Goal: Entertainment & Leisure: Consume media (video, audio)

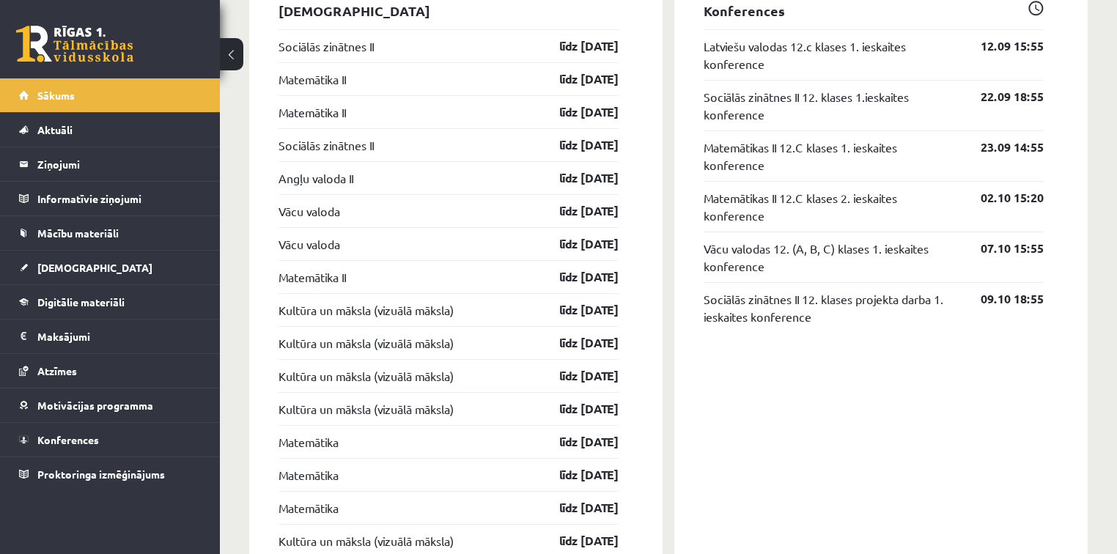
scroll to position [1348, 0]
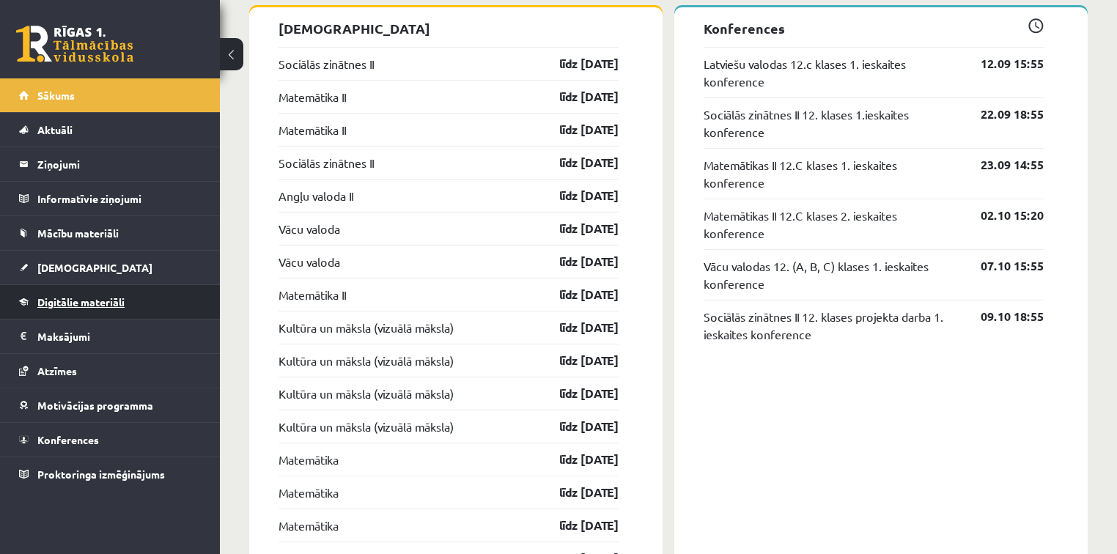
click at [95, 299] on span "Digitālie materiāli" at bounding box center [80, 301] width 87 height 13
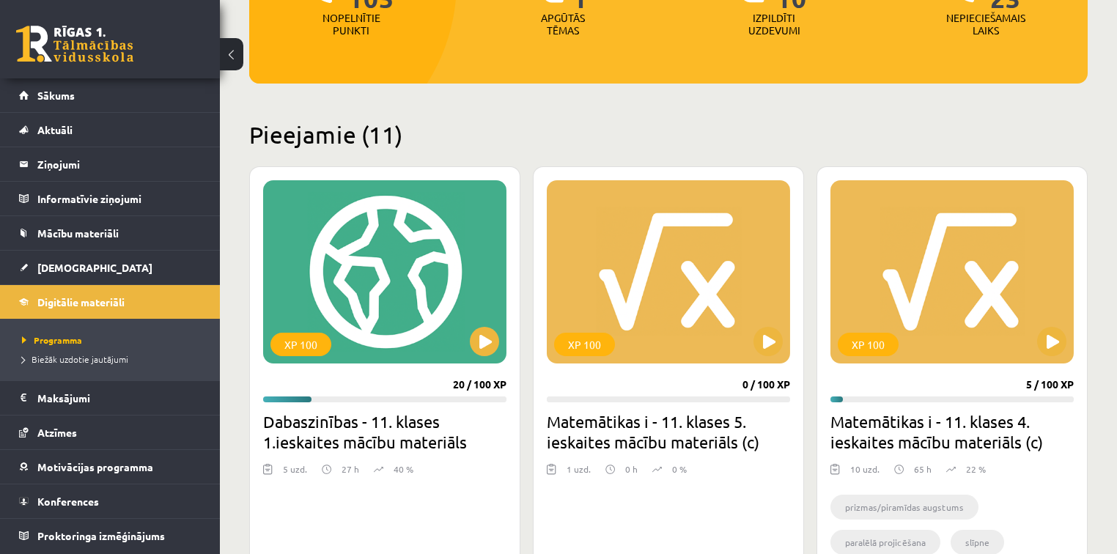
scroll to position [352, 0]
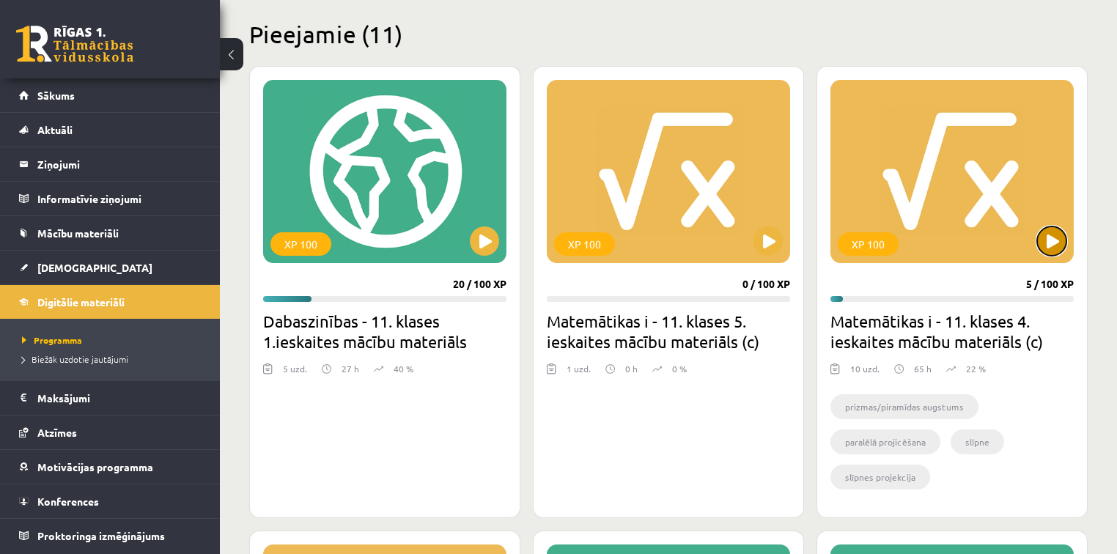
click at [1047, 252] on button at bounding box center [1051, 240] width 29 height 29
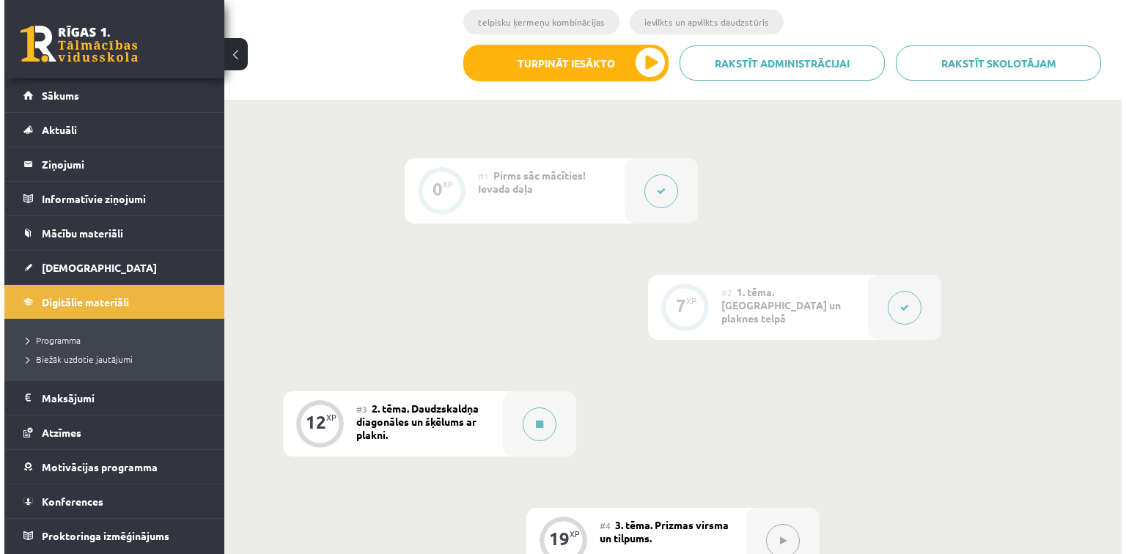
scroll to position [410, 0]
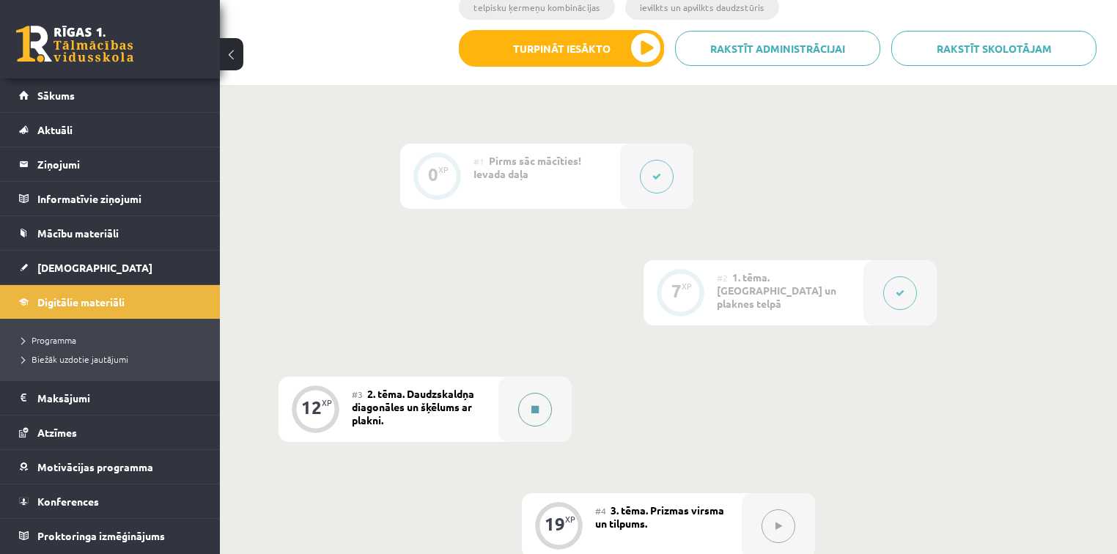
click at [545, 420] on button at bounding box center [535, 410] width 34 height 34
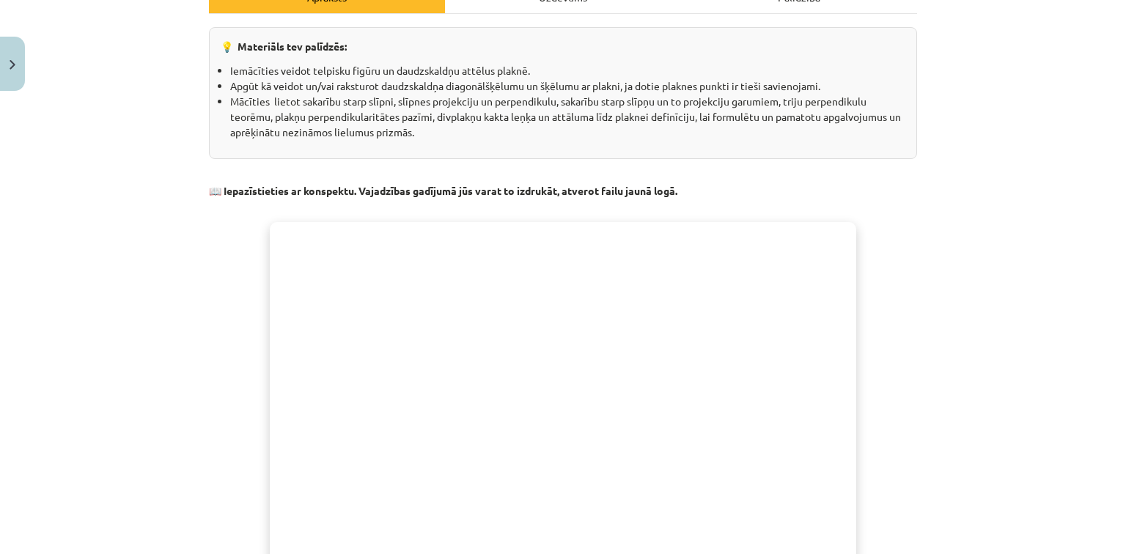
scroll to position [235, 0]
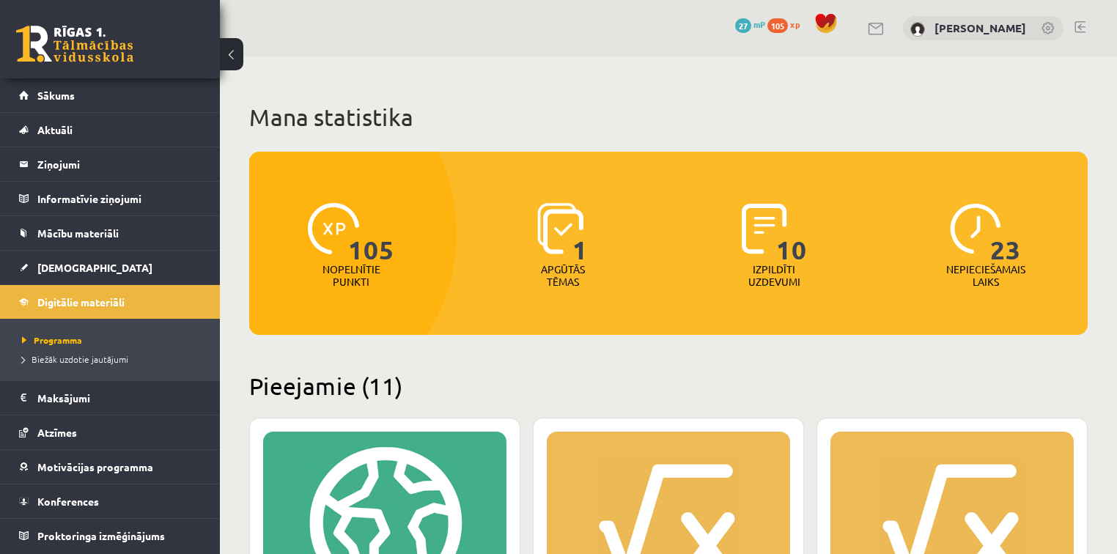
scroll to position [352, 0]
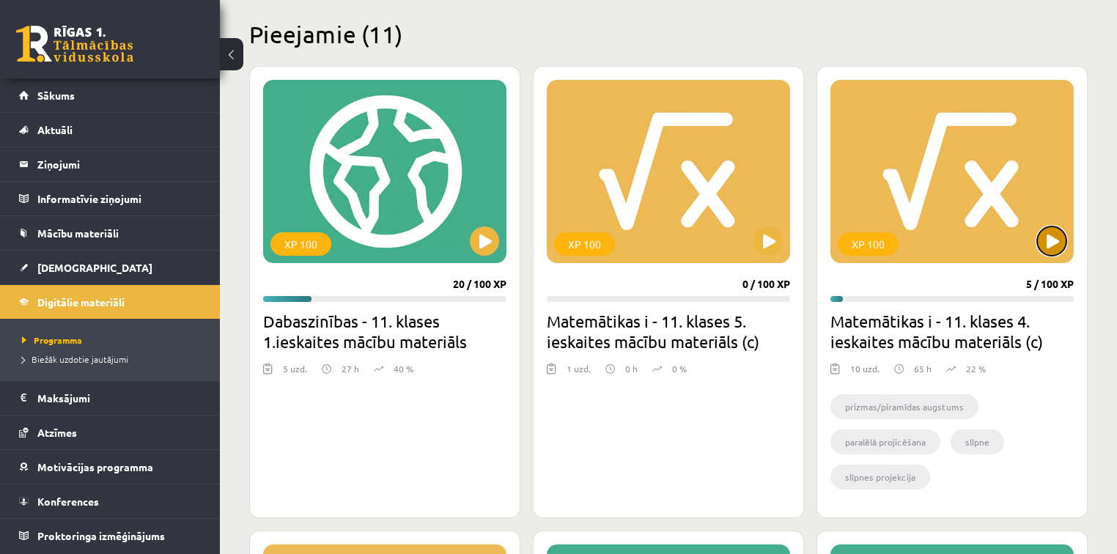
click at [1044, 252] on button at bounding box center [1051, 240] width 29 height 29
click at [936, 207] on div "XP 100" at bounding box center [951, 171] width 243 height 183
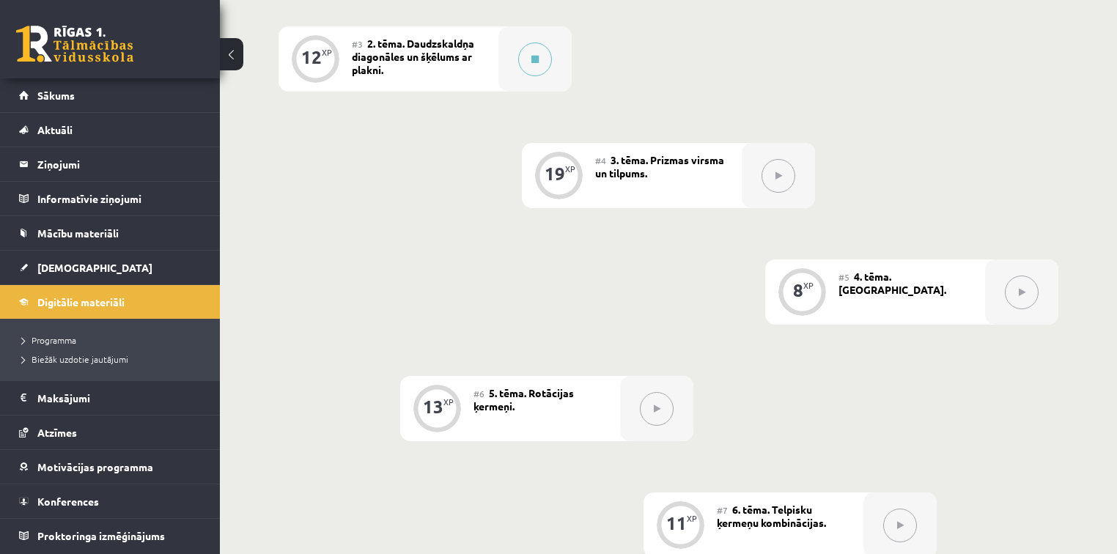
scroll to position [762, 0]
click at [800, 180] on div at bounding box center [778, 173] width 73 height 65
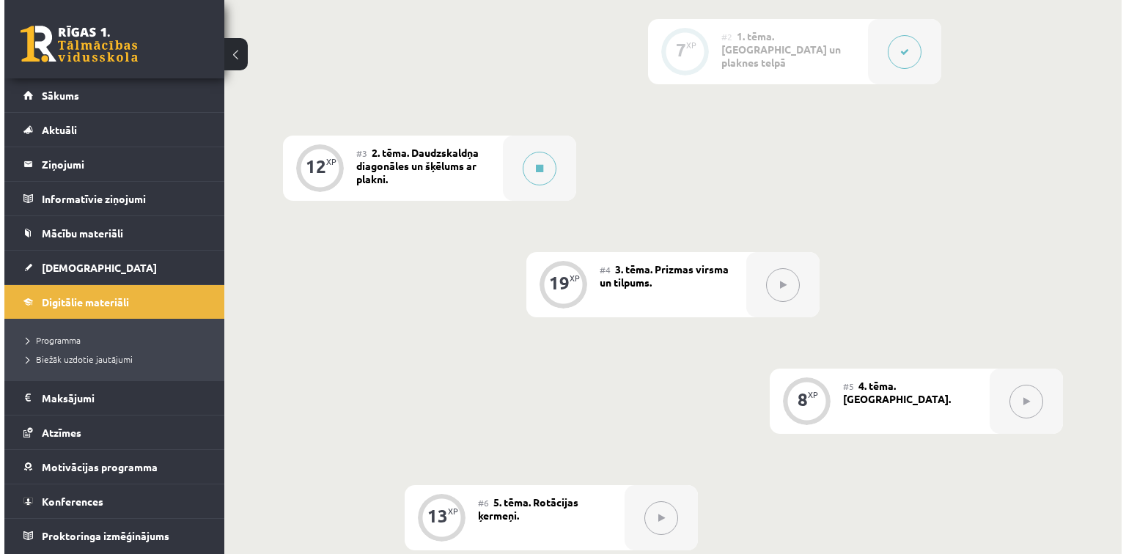
scroll to position [550, 0]
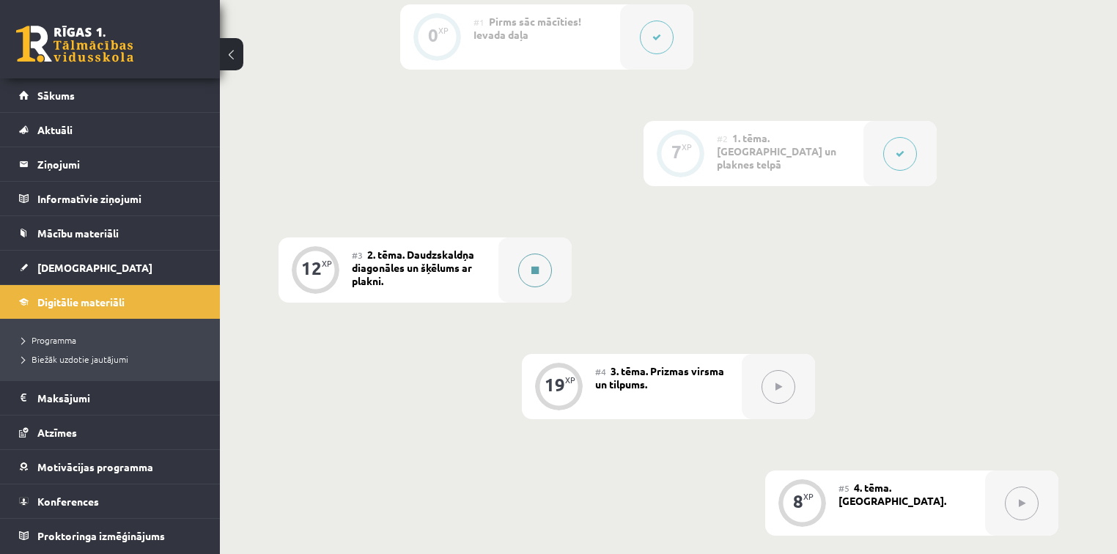
click at [539, 283] on button at bounding box center [535, 271] width 34 height 34
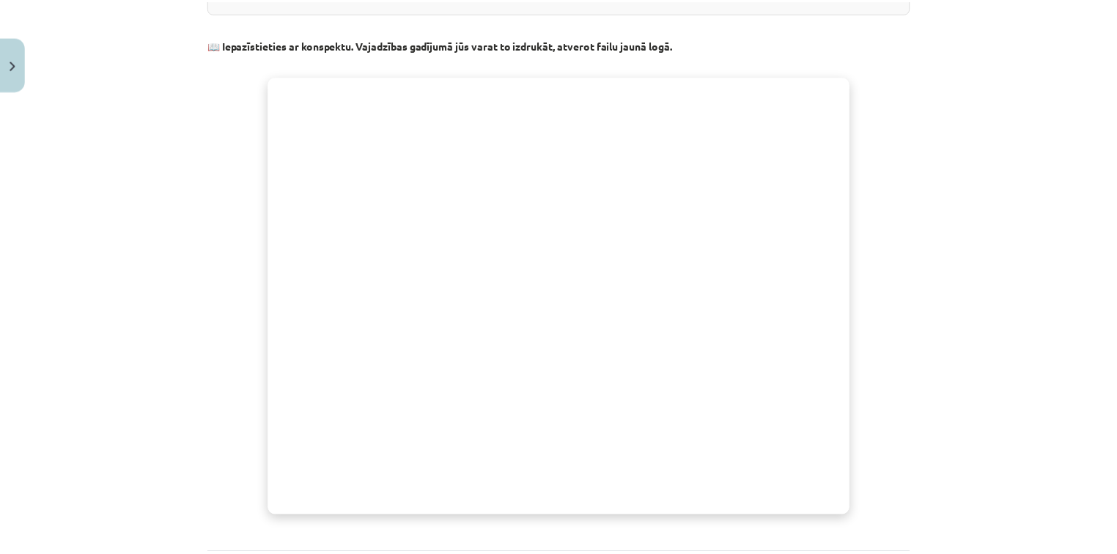
scroll to position [352, 0]
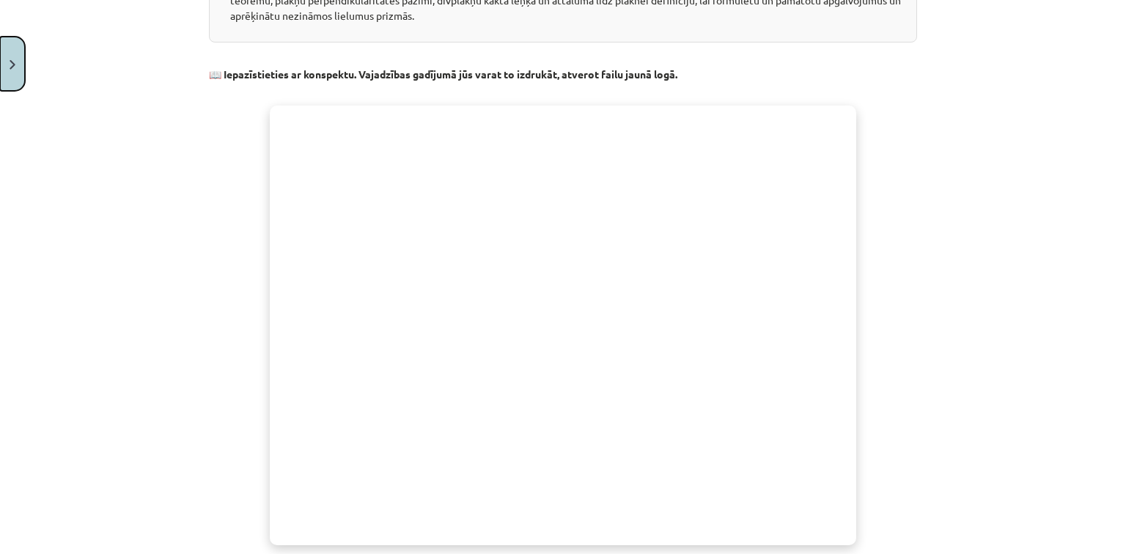
click at [1, 64] on button "Close" at bounding box center [12, 64] width 25 height 54
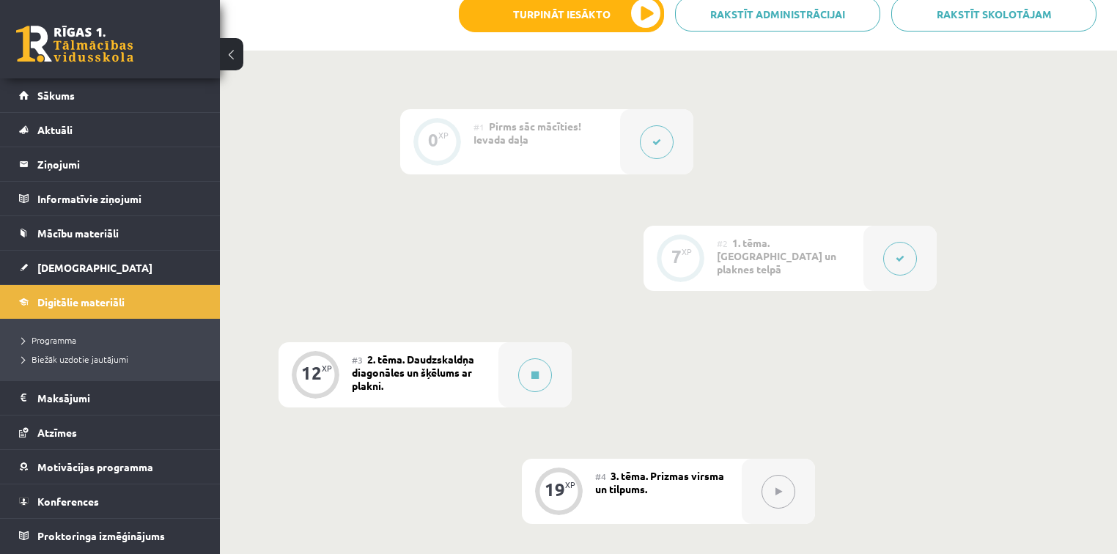
scroll to position [315, 0]
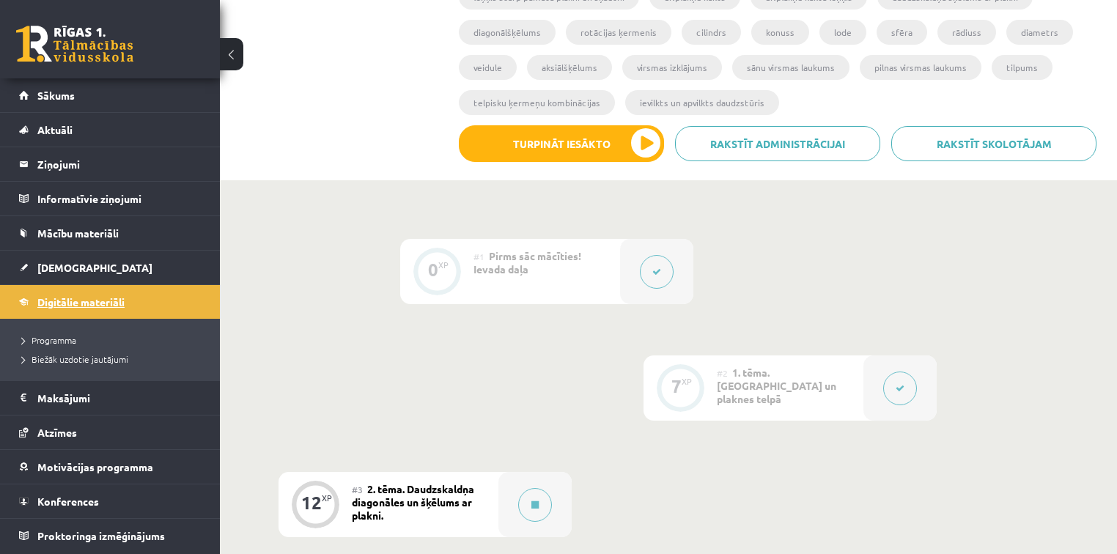
click at [66, 296] on span "Digitālie materiāli" at bounding box center [80, 301] width 87 height 13
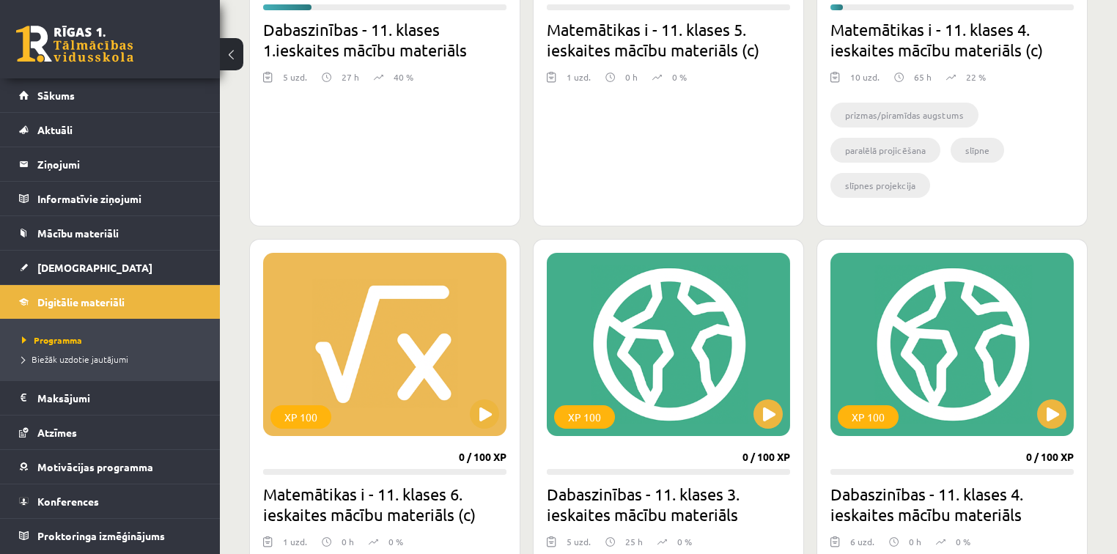
scroll to position [762, 0]
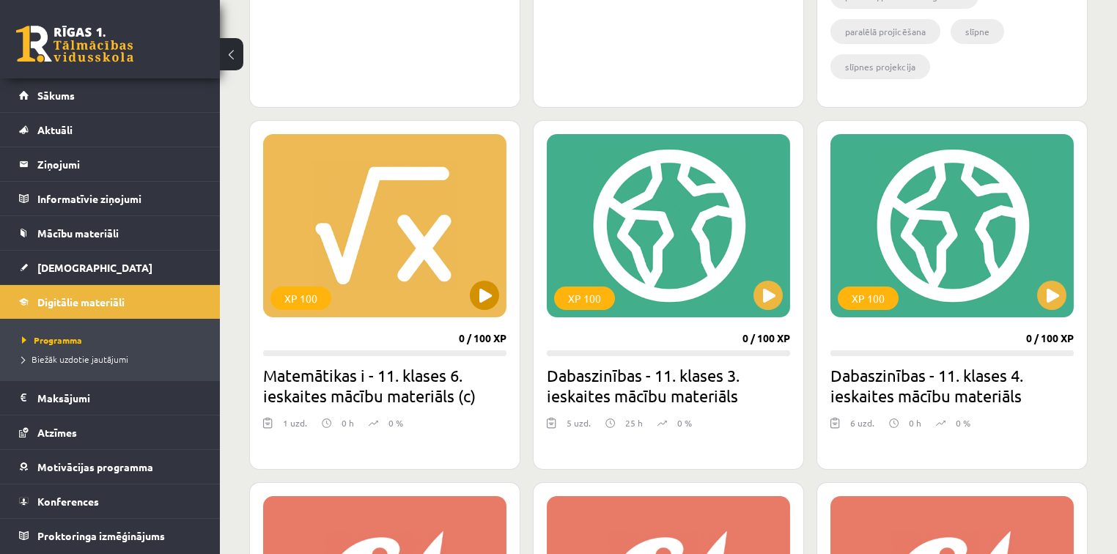
click at [457, 280] on div "XP 100" at bounding box center [384, 225] width 243 height 183
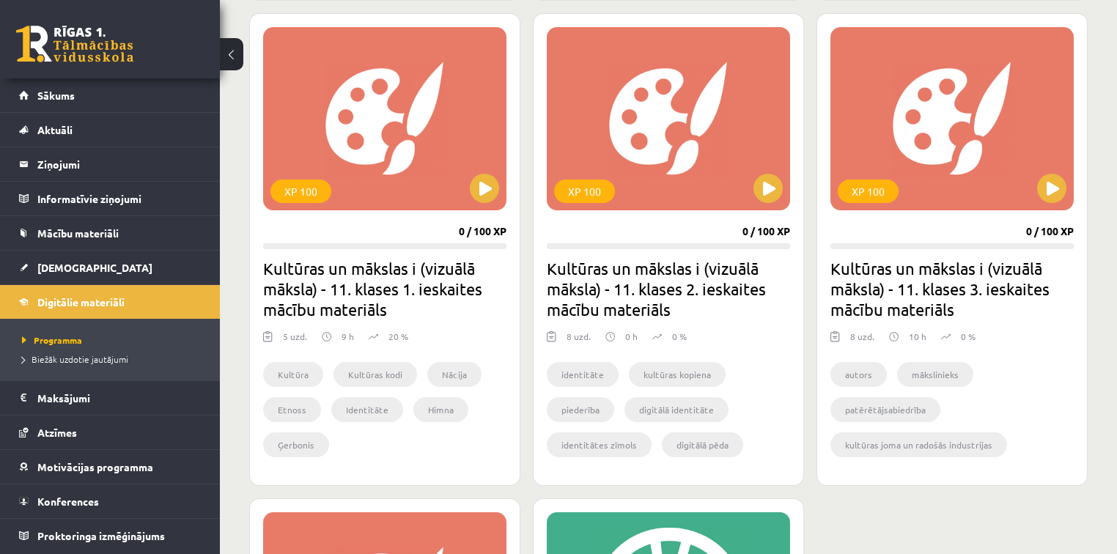
scroll to position [1700, 0]
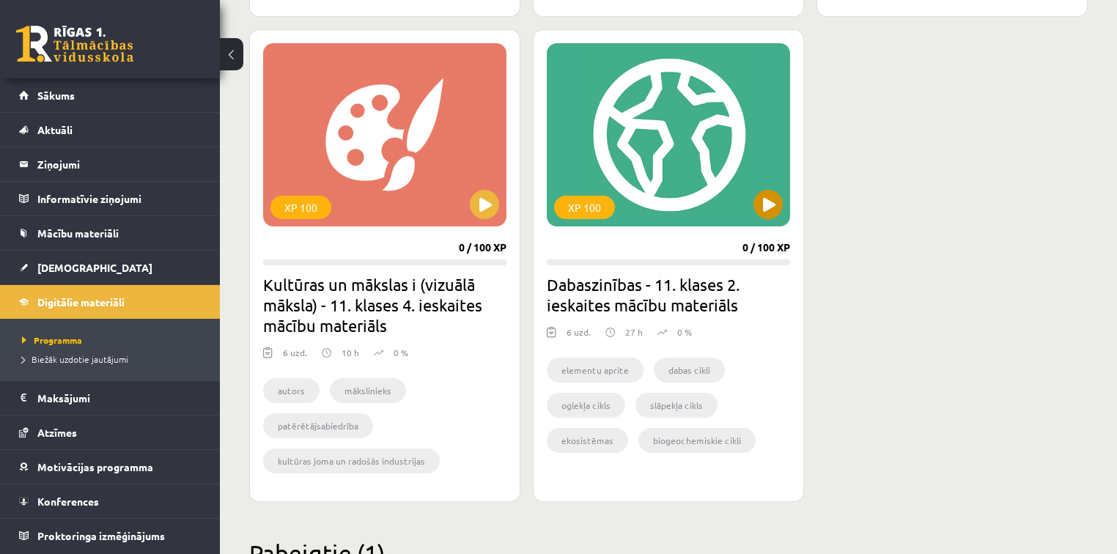
click at [743, 147] on div "XP 100" at bounding box center [668, 134] width 243 height 183
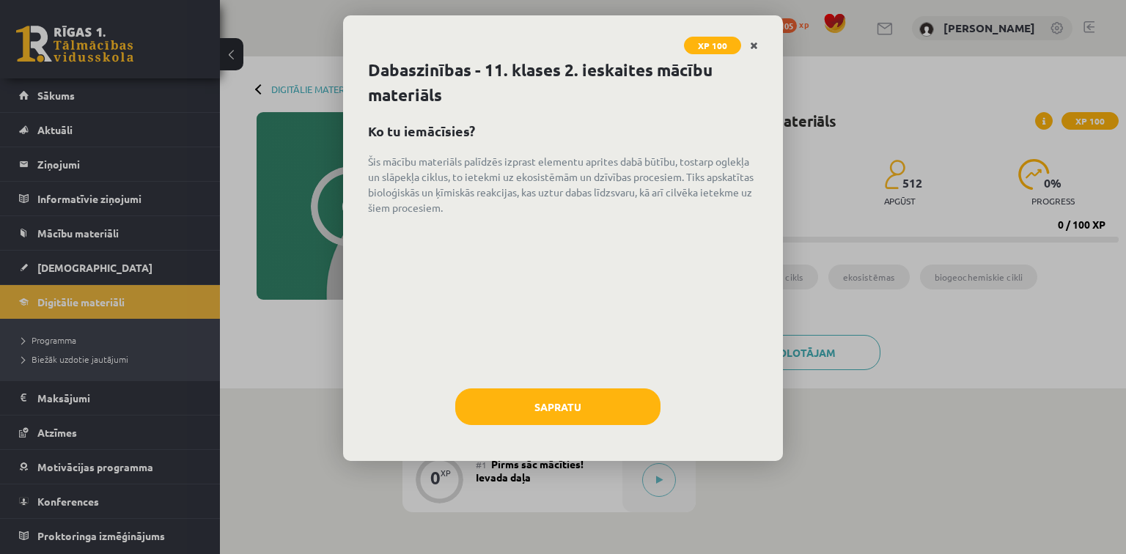
click at [756, 50] on link "Close" at bounding box center [754, 46] width 26 height 29
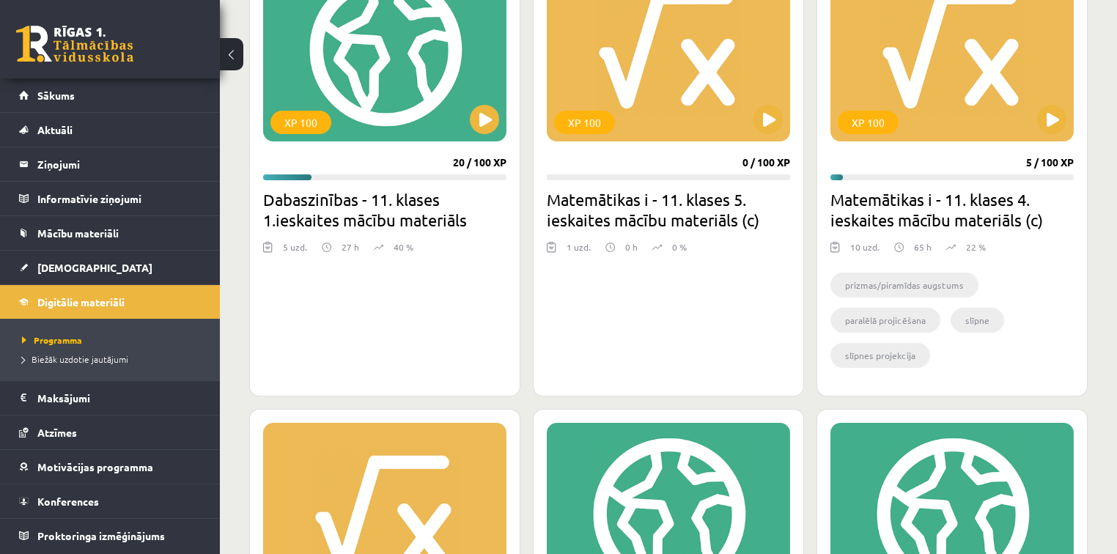
scroll to position [352, 0]
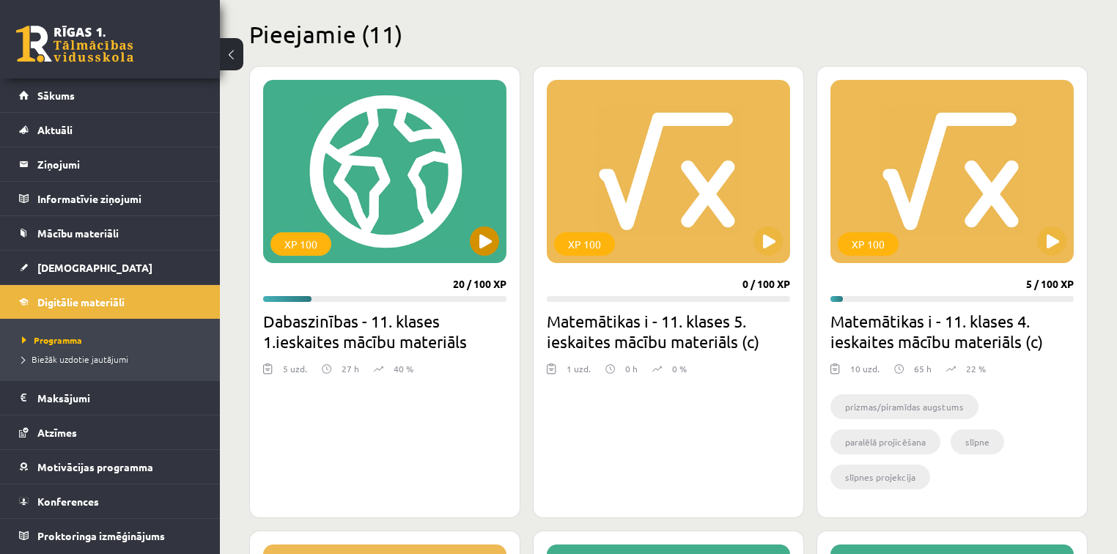
click at [326, 182] on div "XP 100" at bounding box center [384, 171] width 243 height 183
click at [425, 188] on div "XP 100" at bounding box center [384, 171] width 243 height 183
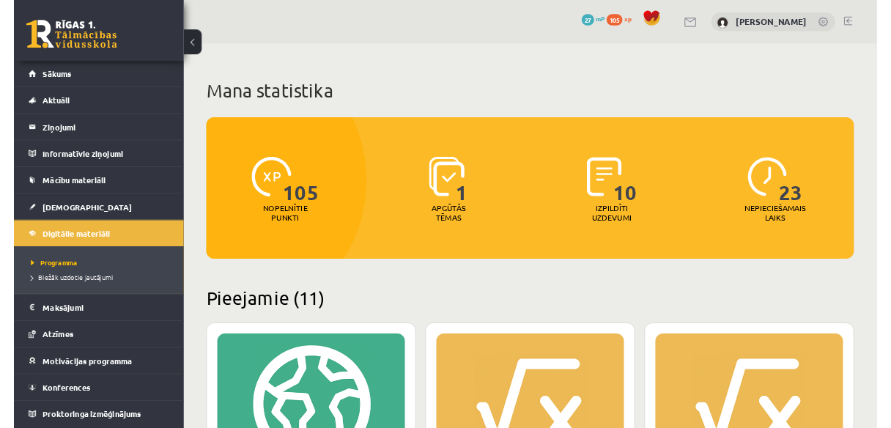
scroll to position [281, 0]
